Goal: Contribute content: Contribute content

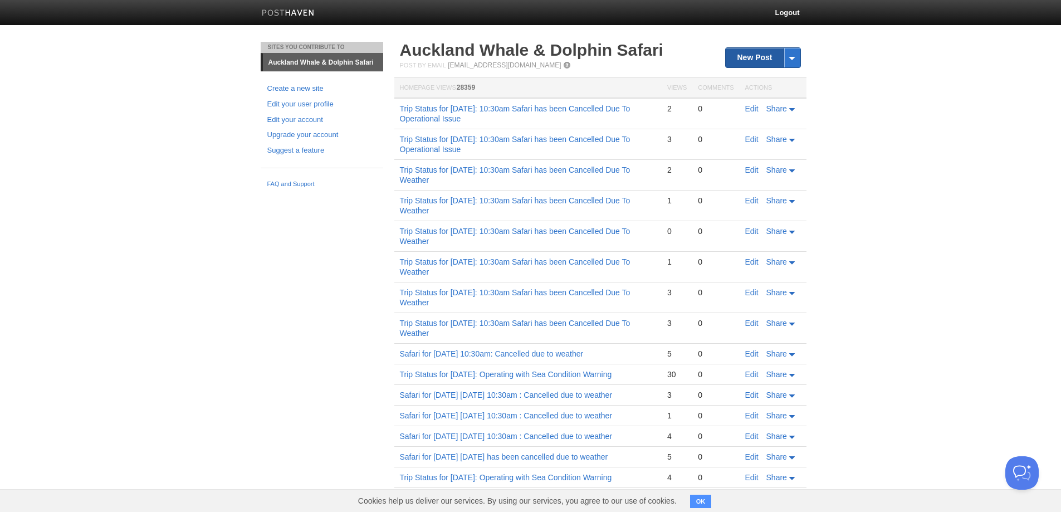
click at [753, 51] on link "New Post" at bounding box center [763, 58] width 74 height 20
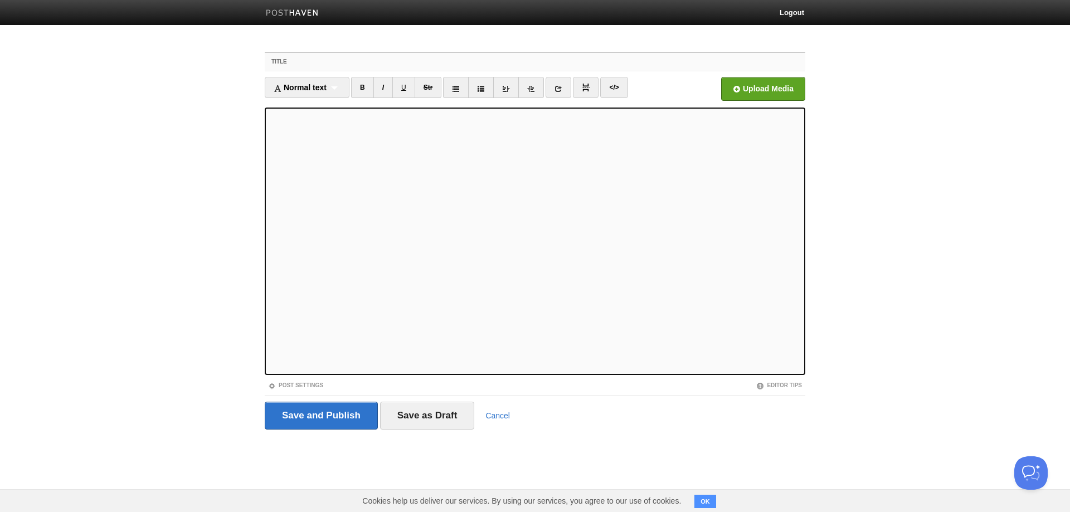
click at [399, 57] on input "Title" at bounding box center [557, 62] width 495 height 18
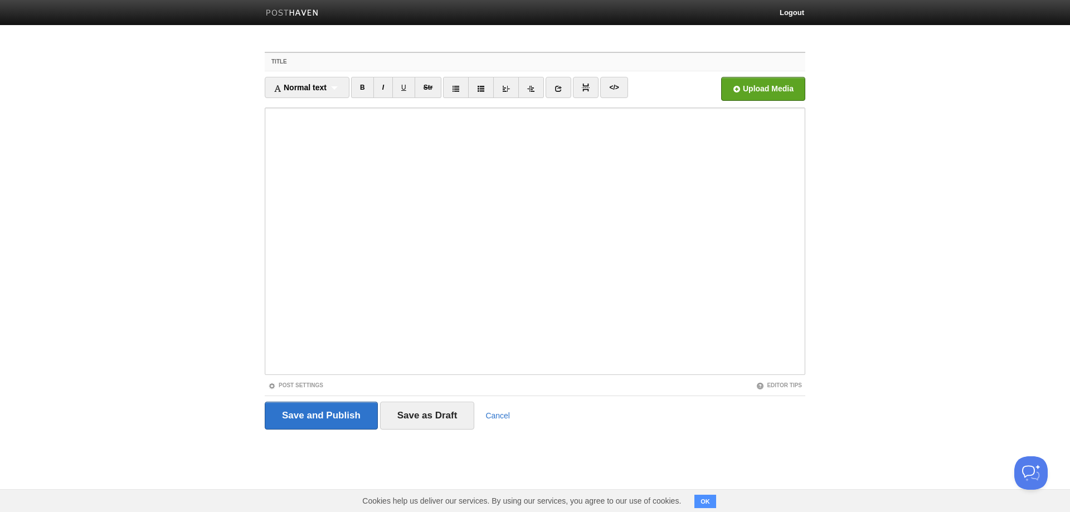
paste input "rip Status for [DATE]: 10:30am Safari has been Cancelled Due To Operational Iss…"
click at [388, 61] on input "trip Status for [DATE]: 10:30am Safari has been Cancelled Due To Operational Is…" at bounding box center [557, 62] width 495 height 18
click at [386, 61] on input "trip Status for [DATE]: 10:30am Safari has been Cancelled Due To Operational Is…" at bounding box center [557, 62] width 495 height 18
click at [397, 66] on input "trip Status for [DATE]: 10:30am Safari has been Cancelled Due To Operational Is…" at bounding box center [557, 62] width 495 height 18
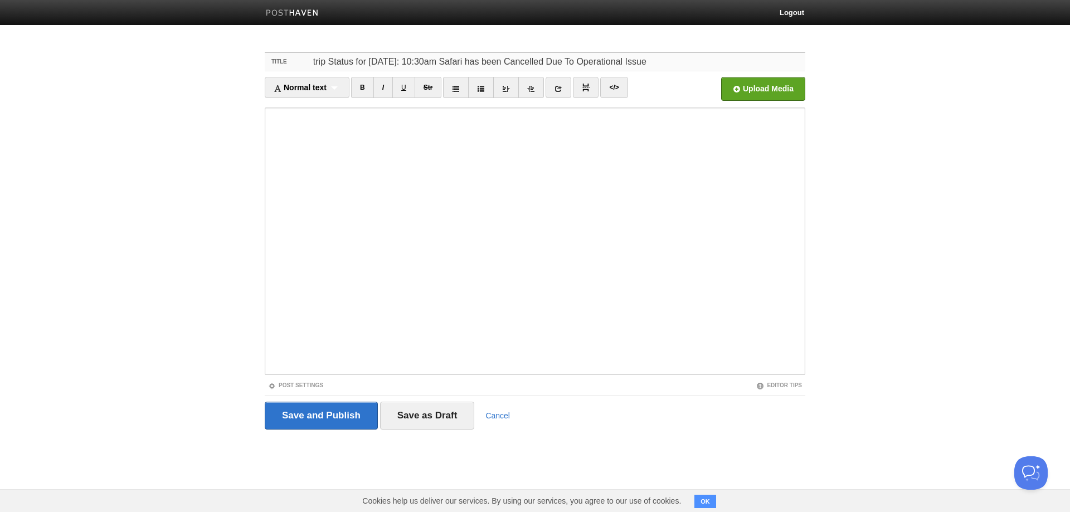
click at [422, 62] on input "trip Status for [DATE]: 10:30am Safari has been Cancelled Due To Operational Is…" at bounding box center [557, 62] width 495 height 18
type input "trip Status for [DATE]: 10:30am Safari has been Cancelled Due To Operational Is…"
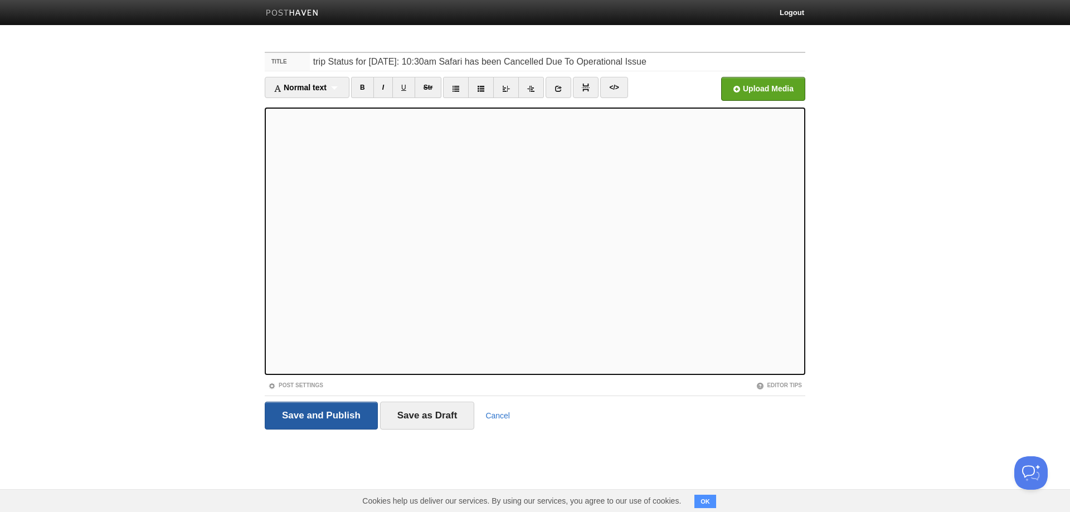
click at [328, 411] on input "Save and Publish" at bounding box center [321, 416] width 113 height 28
